Goal: Transaction & Acquisition: Purchase product/service

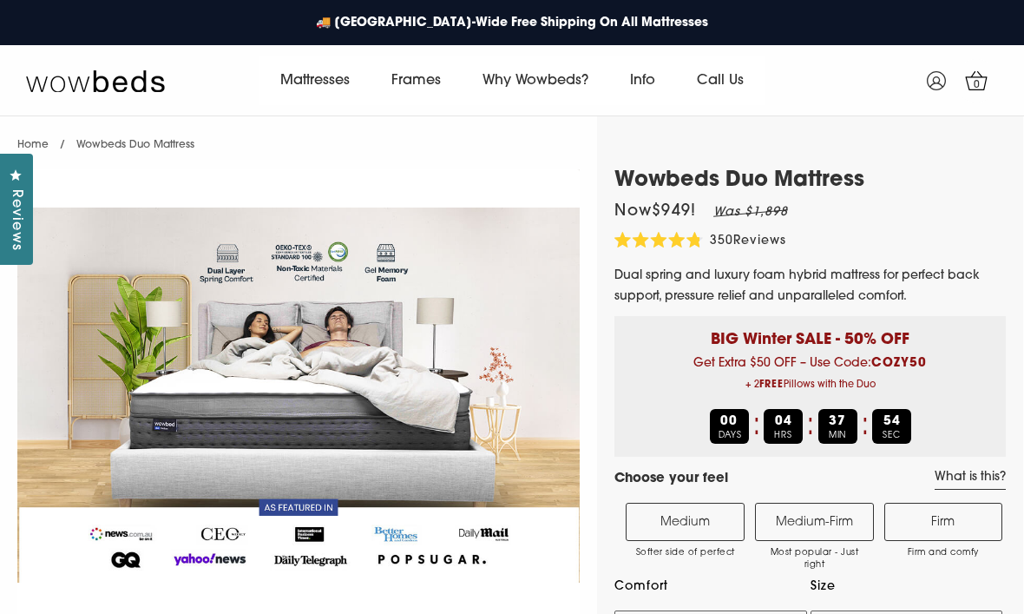
select select "Medium-Firm"
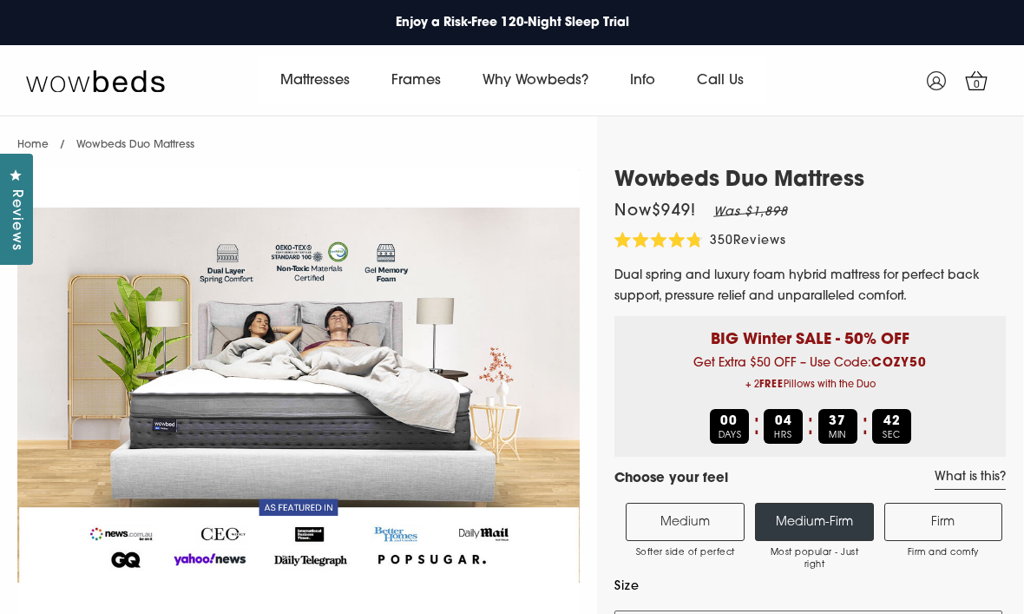
click at [662, 514] on label "Medium Softer side of perfect" at bounding box center [685, 522] width 119 height 38
click at [0, 0] on input "Medium Softer side of perfect" at bounding box center [0, 0] width 0 height 0
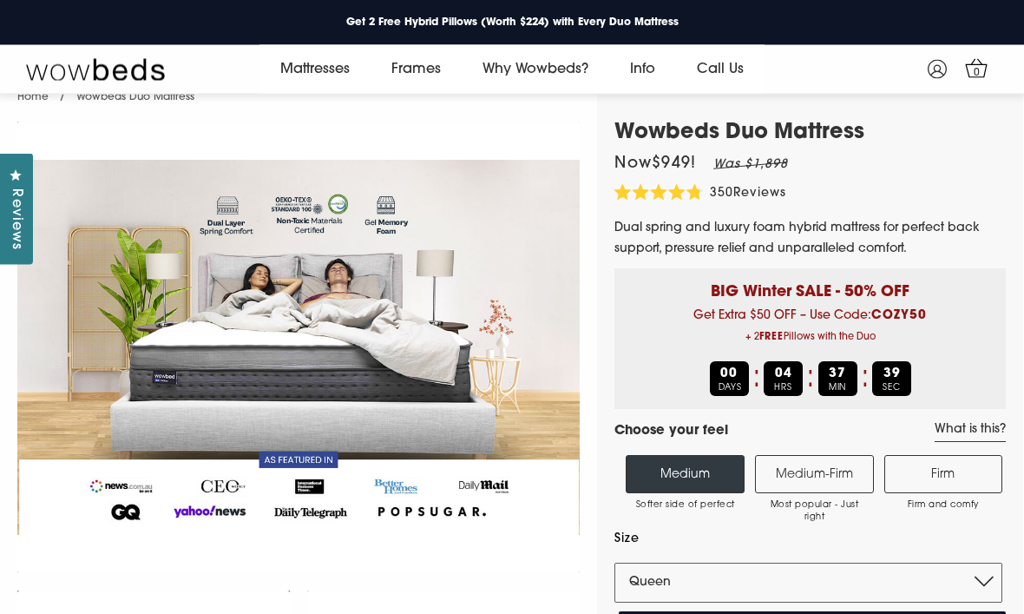
scroll to position [27, 0]
click at [788, 469] on label "Medium-Firm Most popular - Just right" at bounding box center [814, 474] width 119 height 38
click at [0, 0] on input "Medium-Firm Most popular - Just right" at bounding box center [0, 0] width 0 height 0
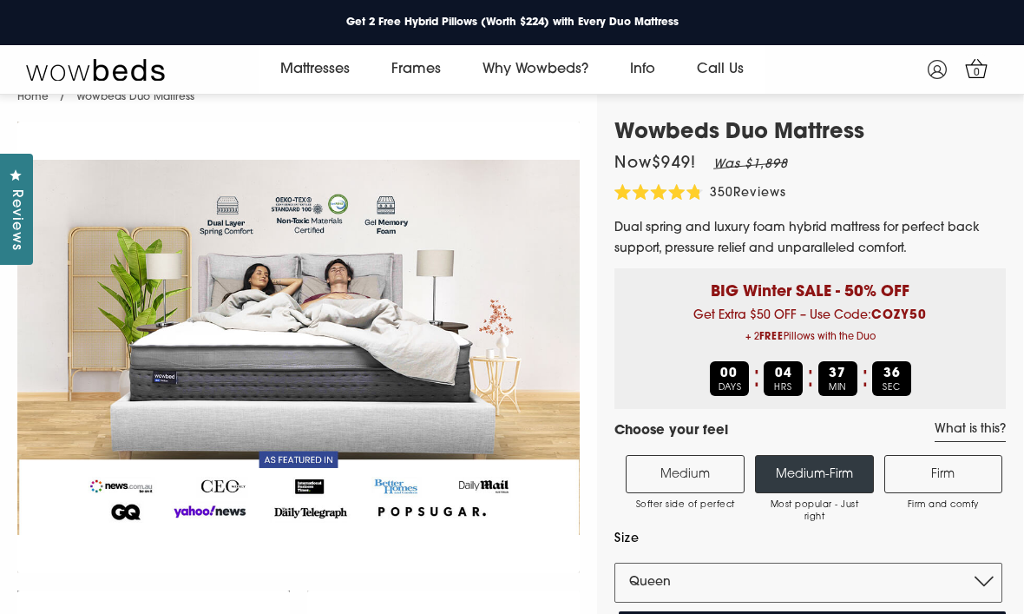
click at [674, 469] on label "Medium Softer side of perfect" at bounding box center [685, 474] width 119 height 38
click at [0, 0] on input "Medium Softer side of perfect" at bounding box center [0, 0] width 0 height 0
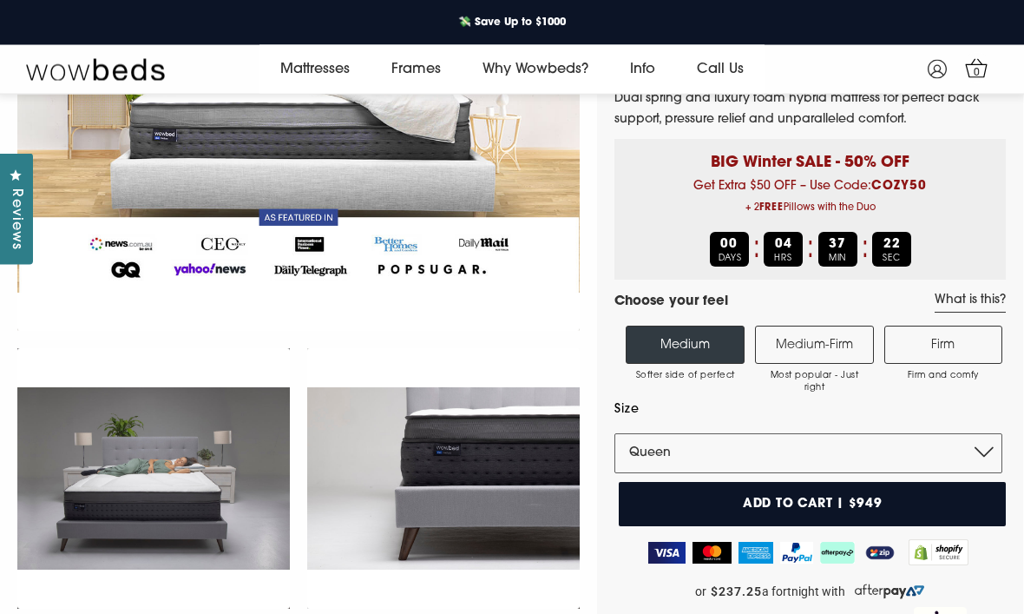
scroll to position [148, 0]
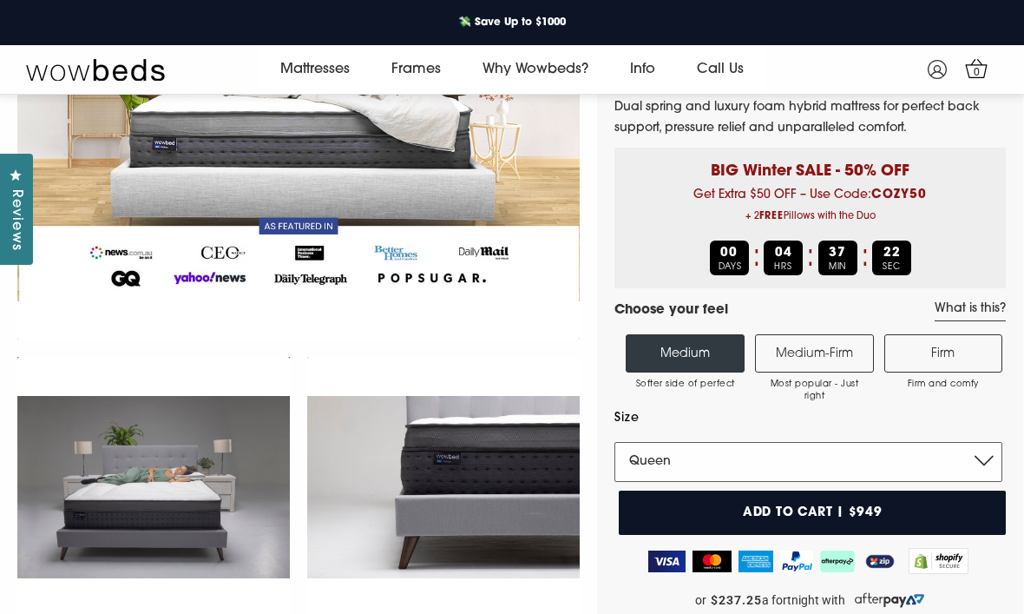
click at [989, 467] on select "Single King Single Double Queen King" at bounding box center [808, 462] width 388 height 40
select select "Double"
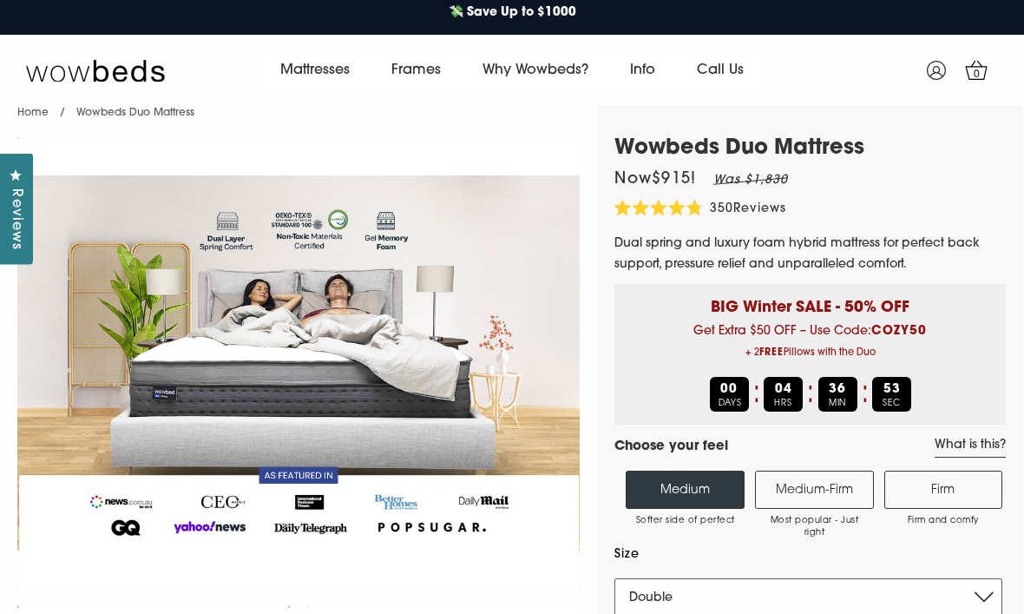
scroll to position [0, 0]
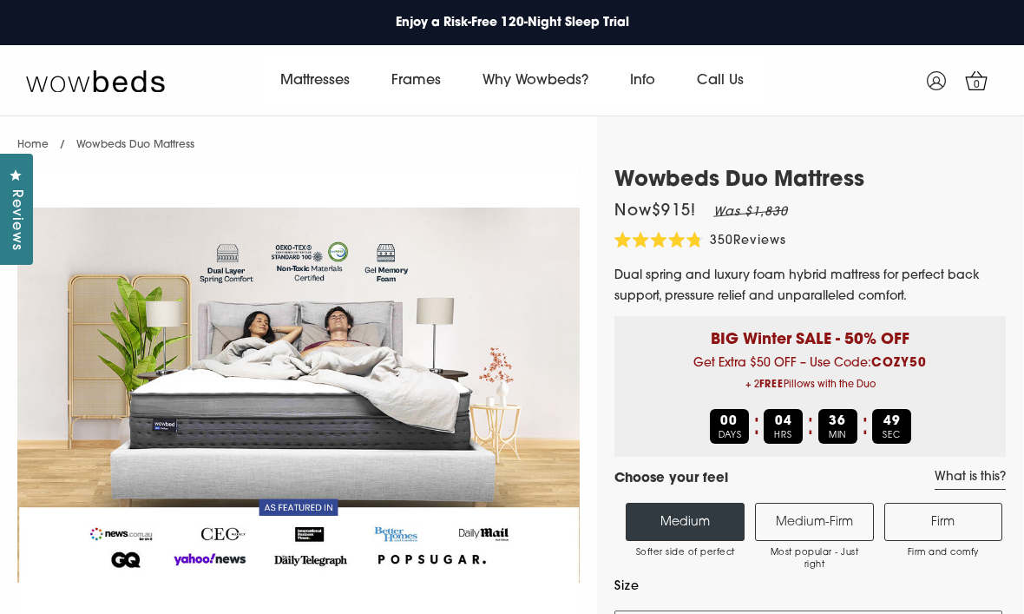
click at [401, 94] on link "Frames" at bounding box center [416, 80] width 91 height 49
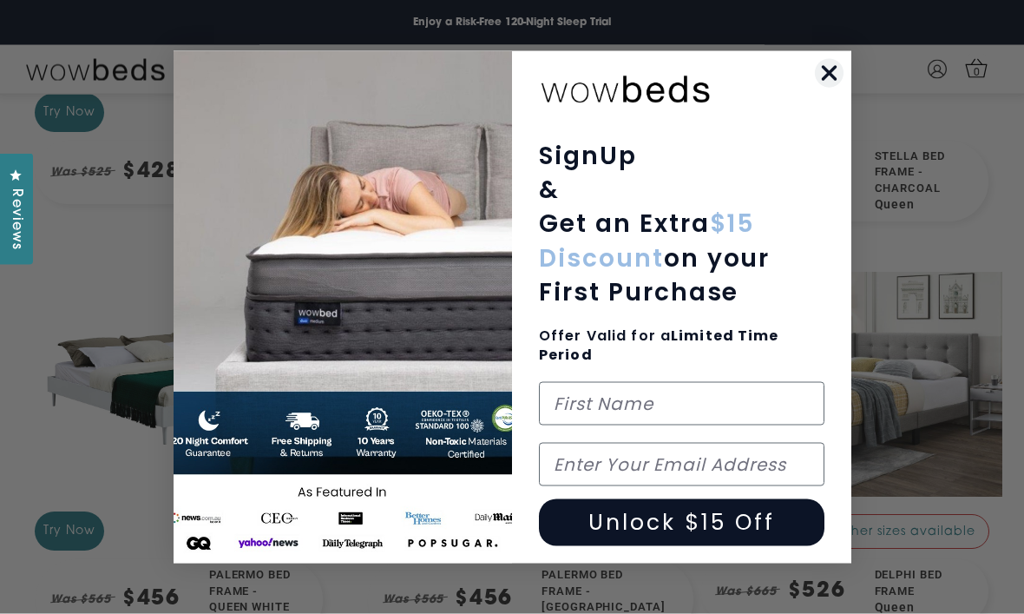
scroll to position [1019, 0]
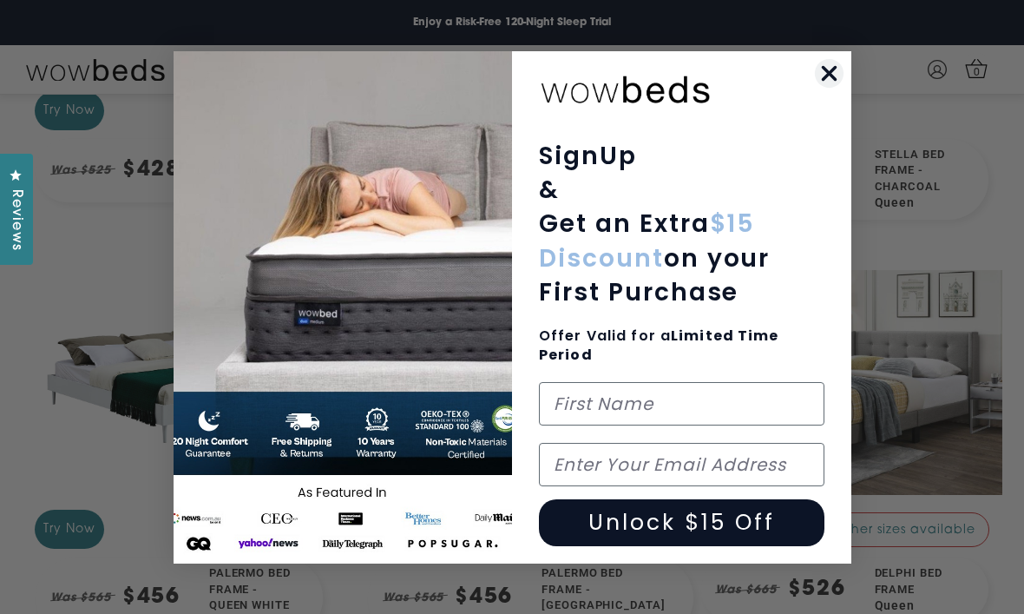
click at [816, 89] on icon "Close dialog" at bounding box center [829, 73] width 30 height 30
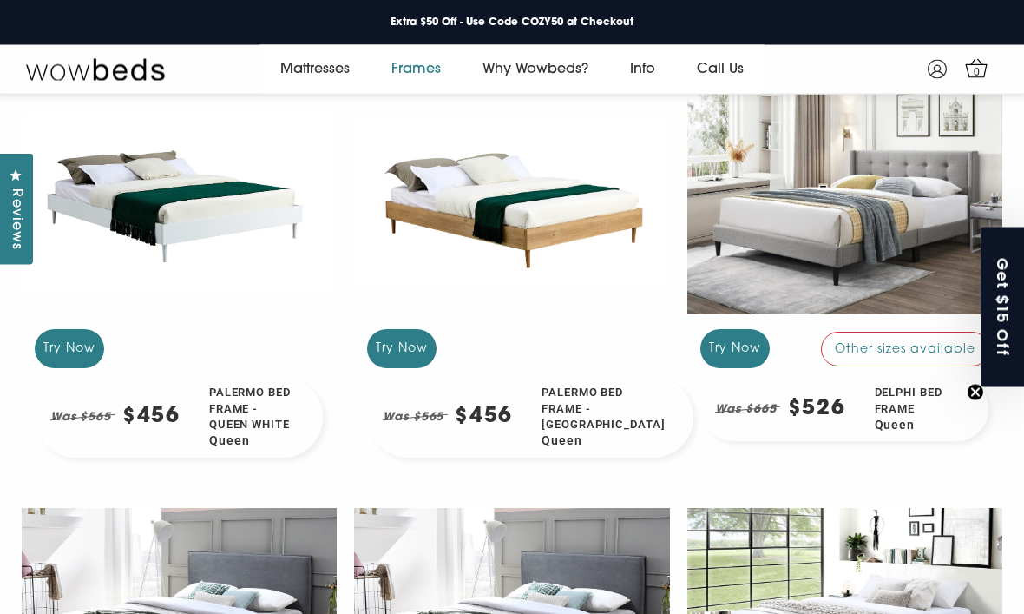
scroll to position [1193, 0]
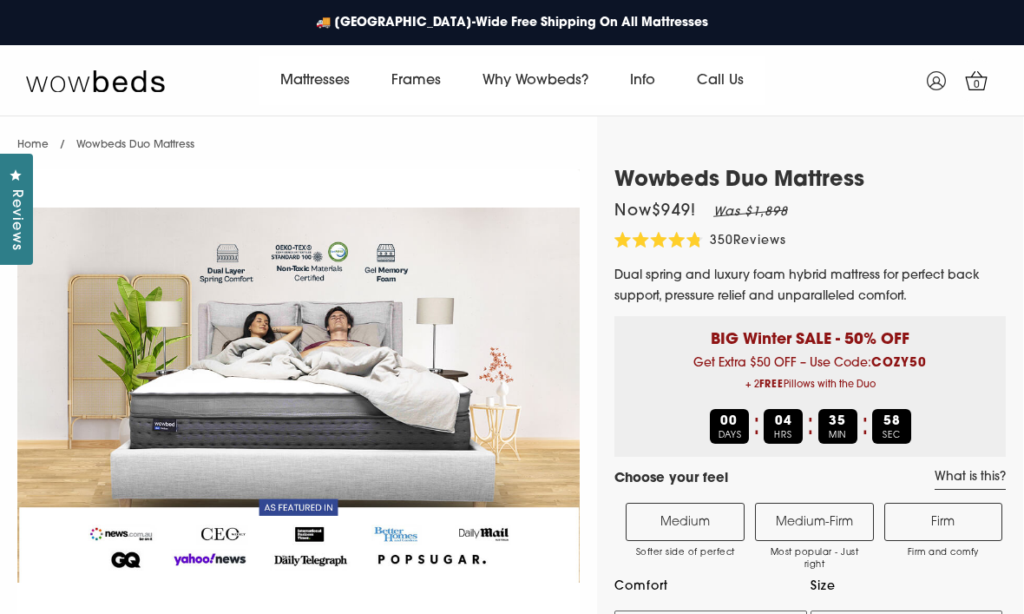
select select "Medium-Firm"
select select "Queen"
